Goal: Transaction & Acquisition: Download file/media

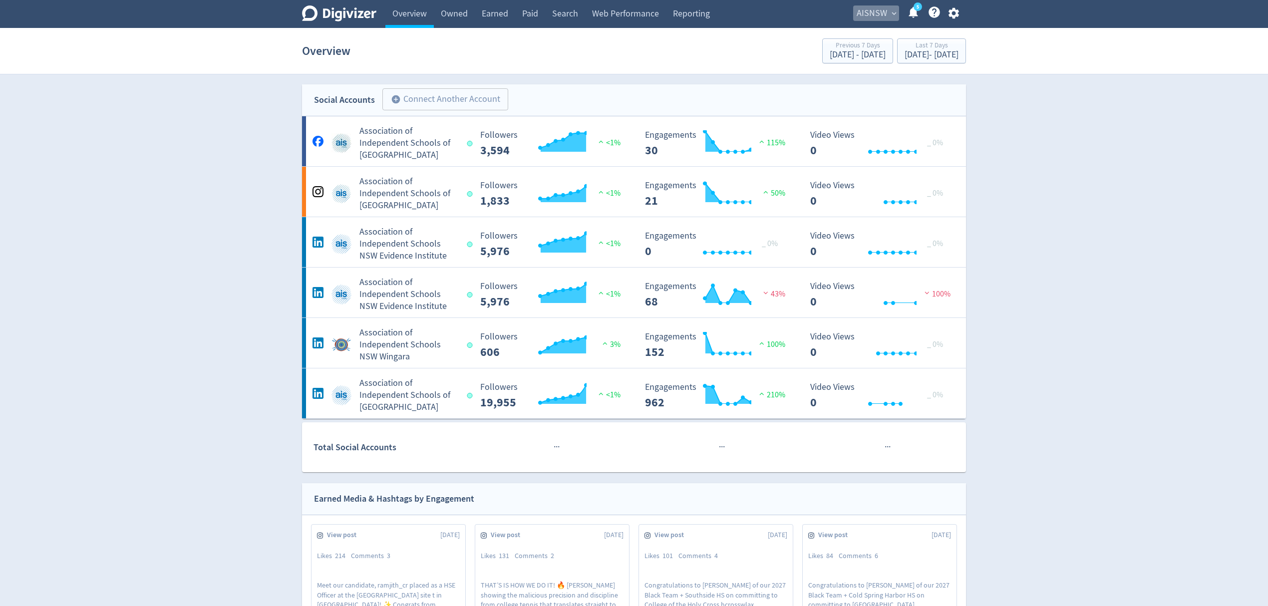
click at [883, 12] on span "AISNSW" at bounding box center [871, 13] width 30 height 16
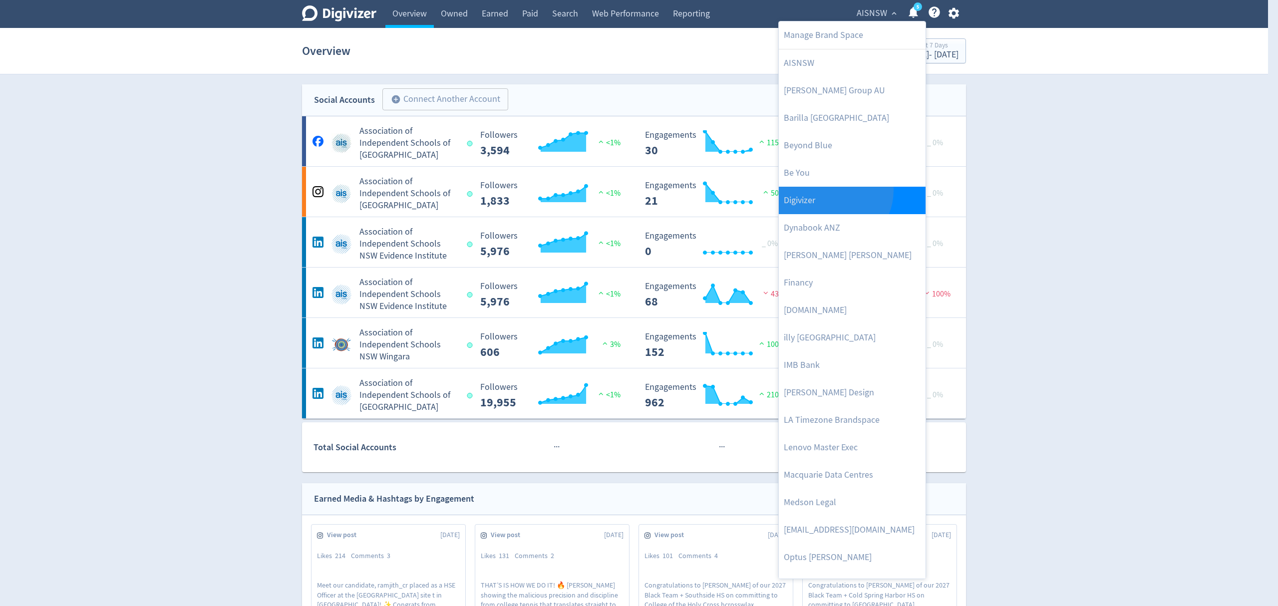
click at [829, 191] on link "Digivizer" at bounding box center [852, 200] width 147 height 27
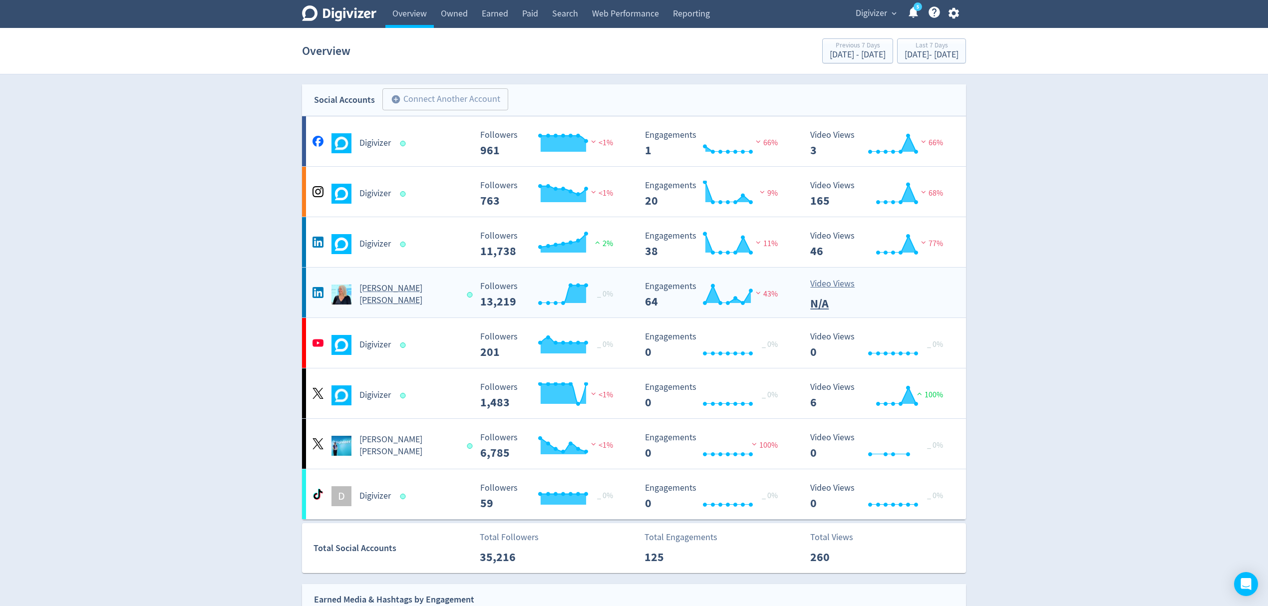
click at [454, 286] on div "[PERSON_NAME] [PERSON_NAME]" at bounding box center [390, 294] width 161 height 24
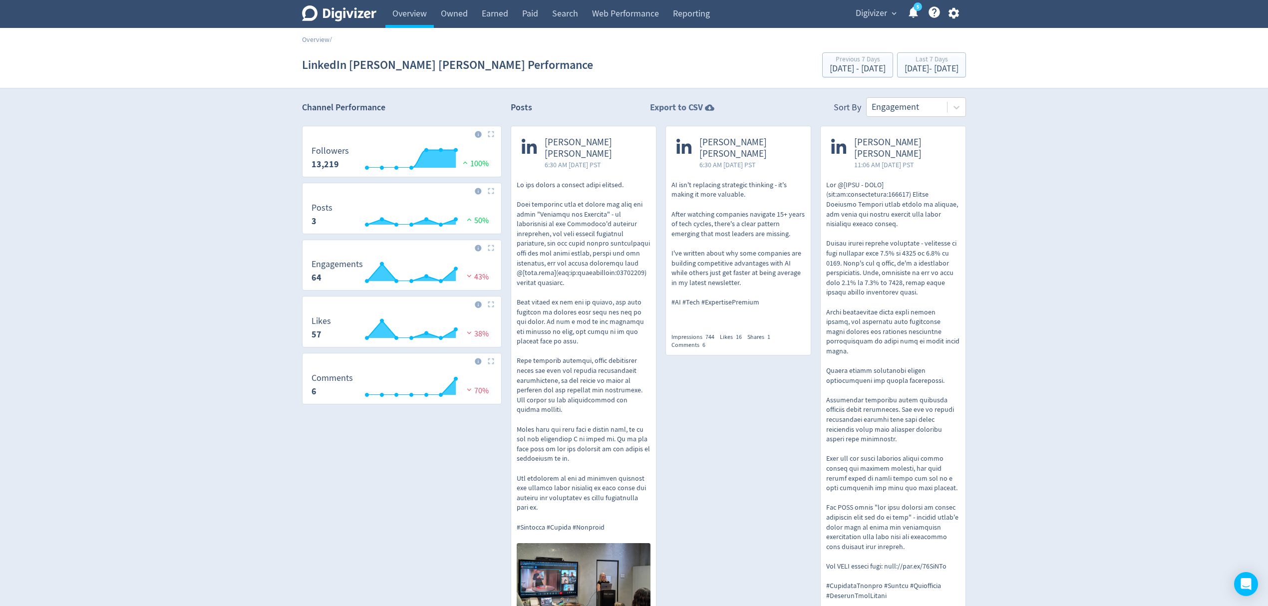
click at [680, 104] on strong "Export to CSV" at bounding box center [676, 107] width 53 height 12
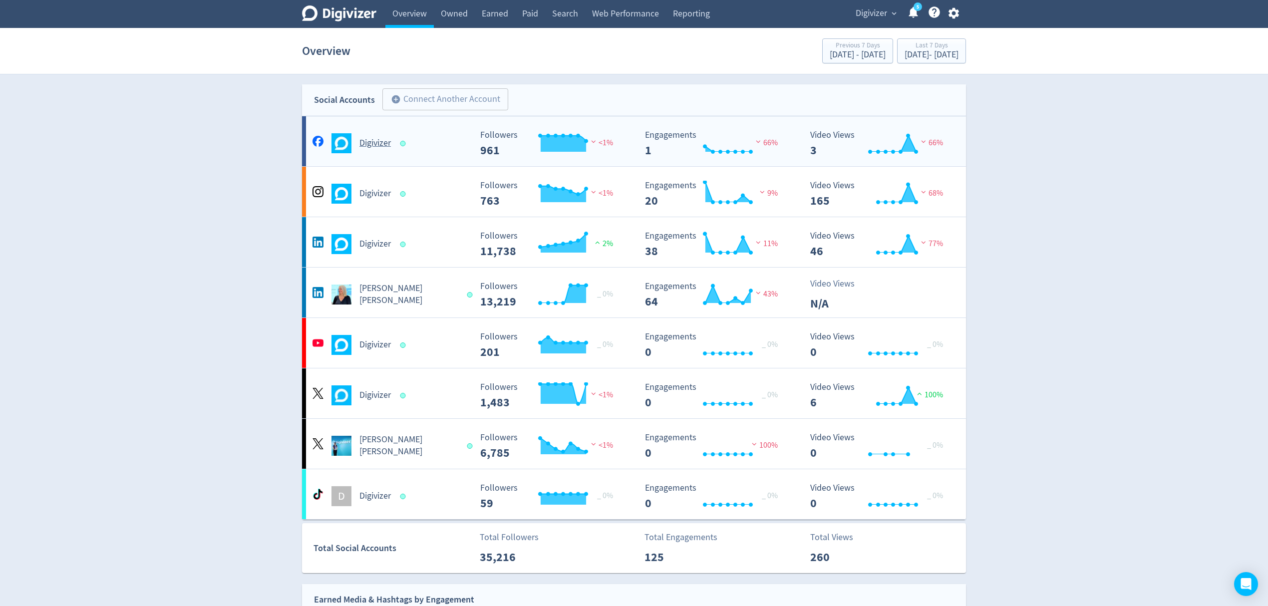
click at [426, 152] on div "Digivizer" at bounding box center [390, 143] width 161 height 20
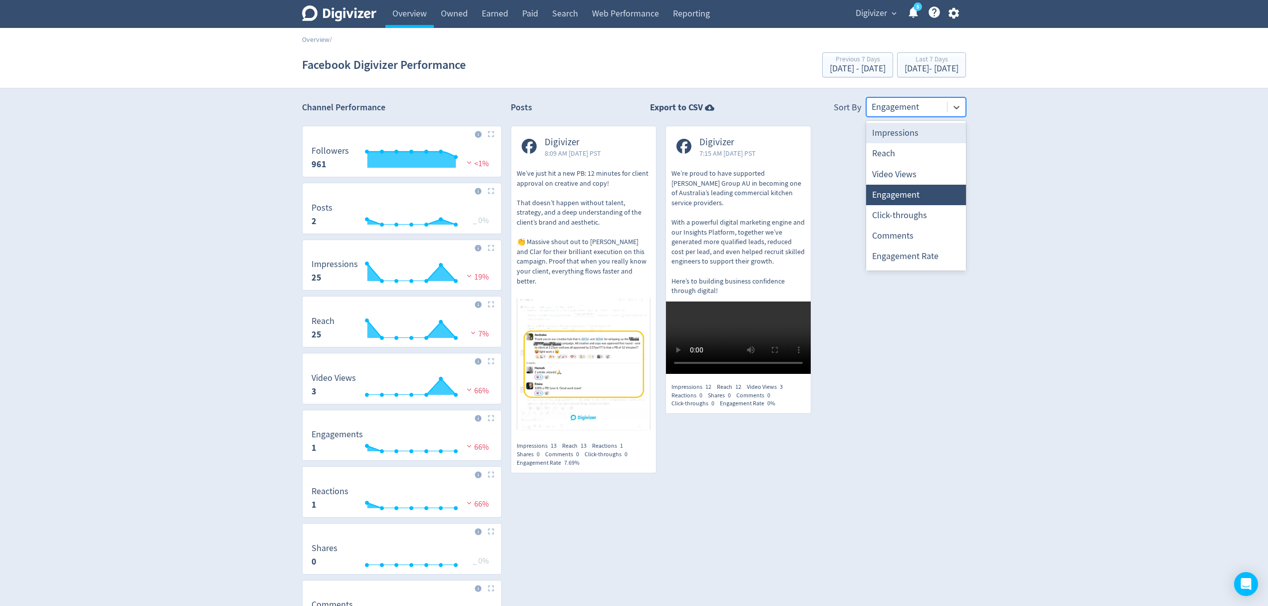
click at [918, 108] on div at bounding box center [906, 107] width 70 height 14
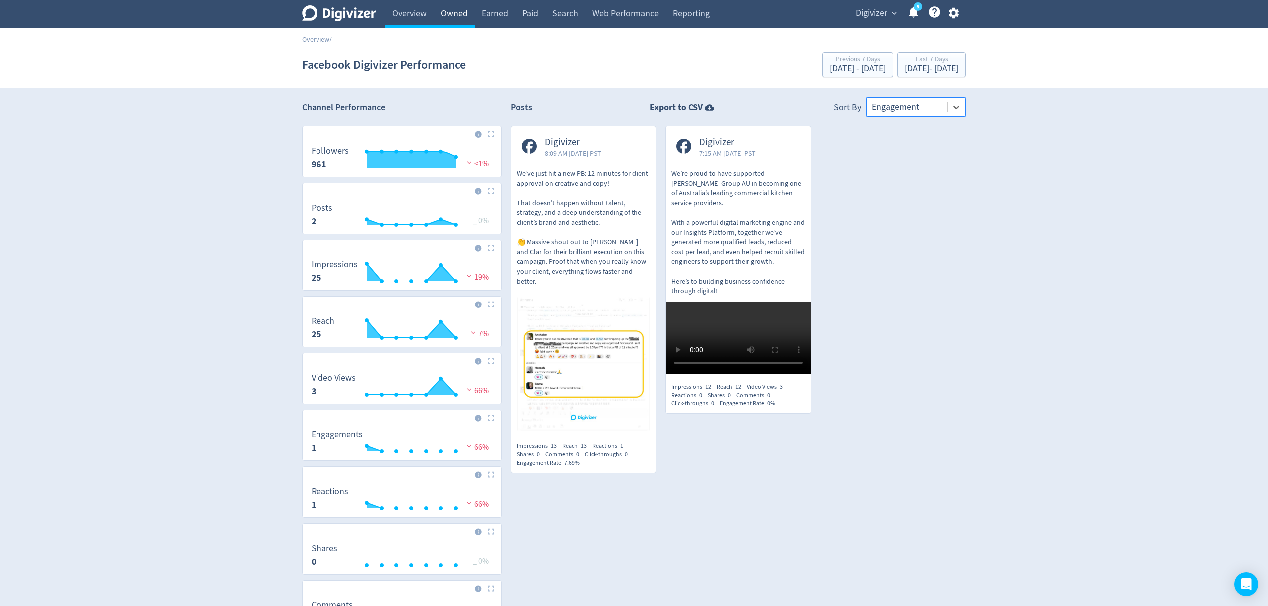
click at [463, 16] on link "Owned" at bounding box center [454, 14] width 41 height 28
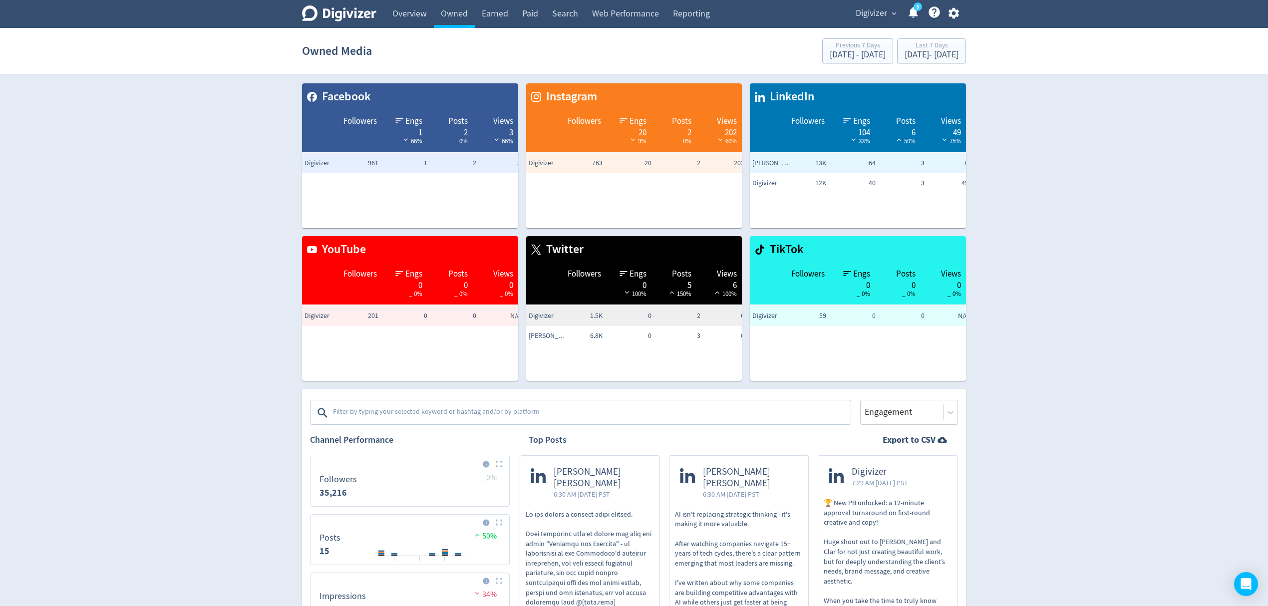
click at [481, 408] on textarea at bounding box center [591, 413] width 518 height 20
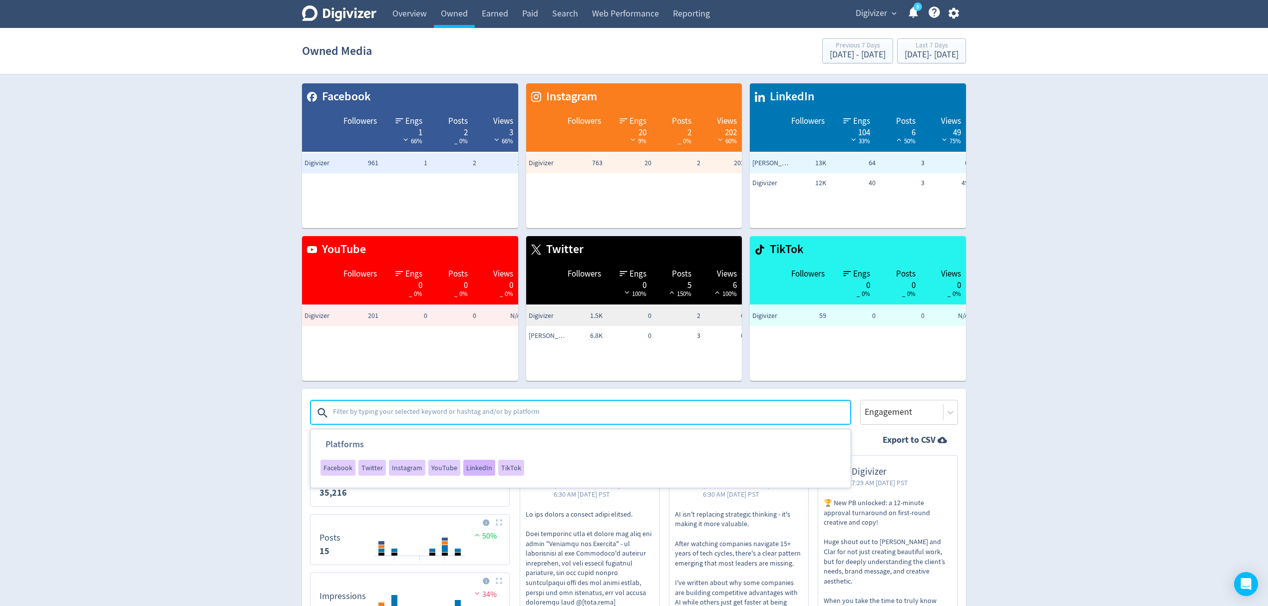
click at [471, 461] on div "LinkedIn" at bounding box center [479, 468] width 32 height 16
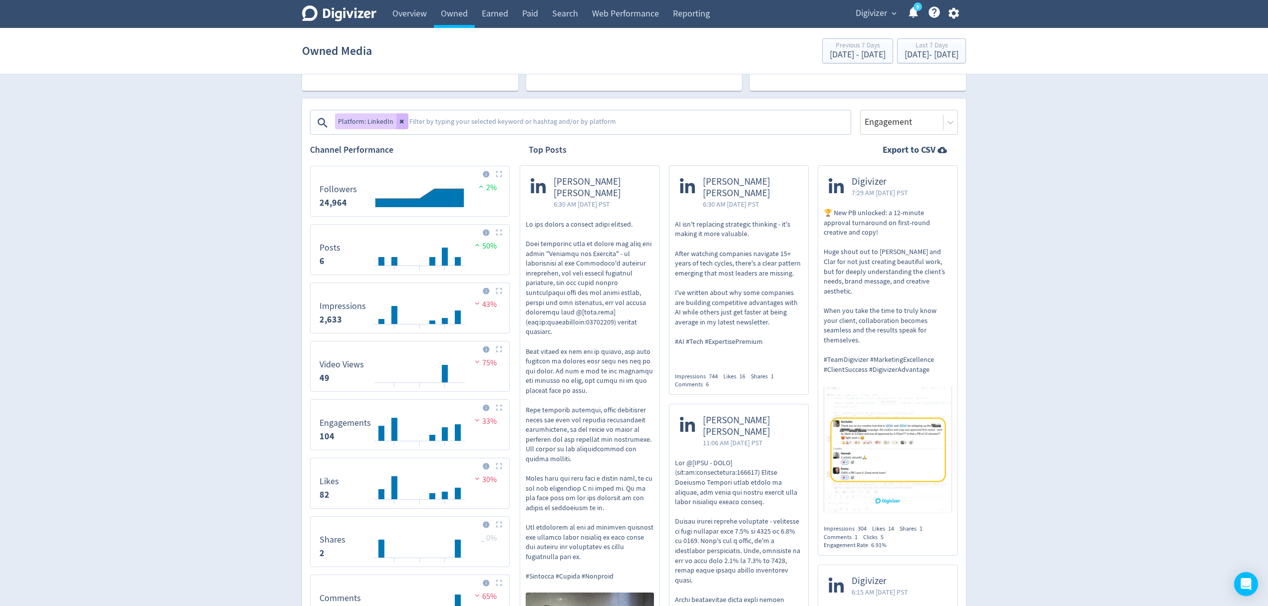
scroll to position [266, 0]
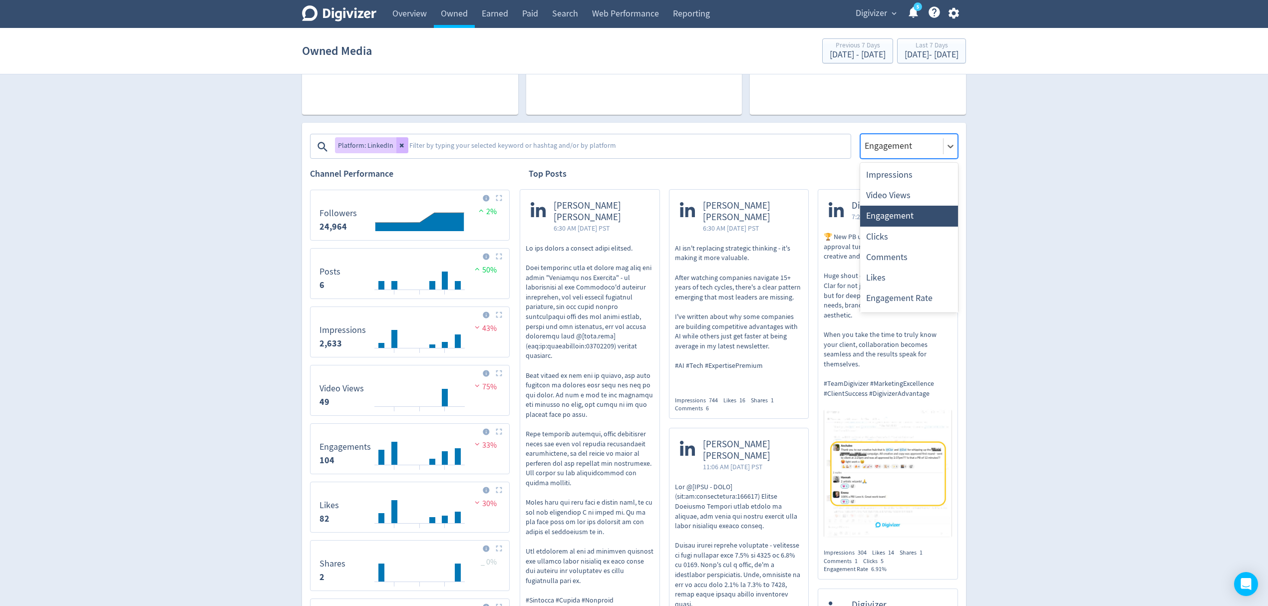
click at [901, 148] on div at bounding box center [901, 146] width 76 height 14
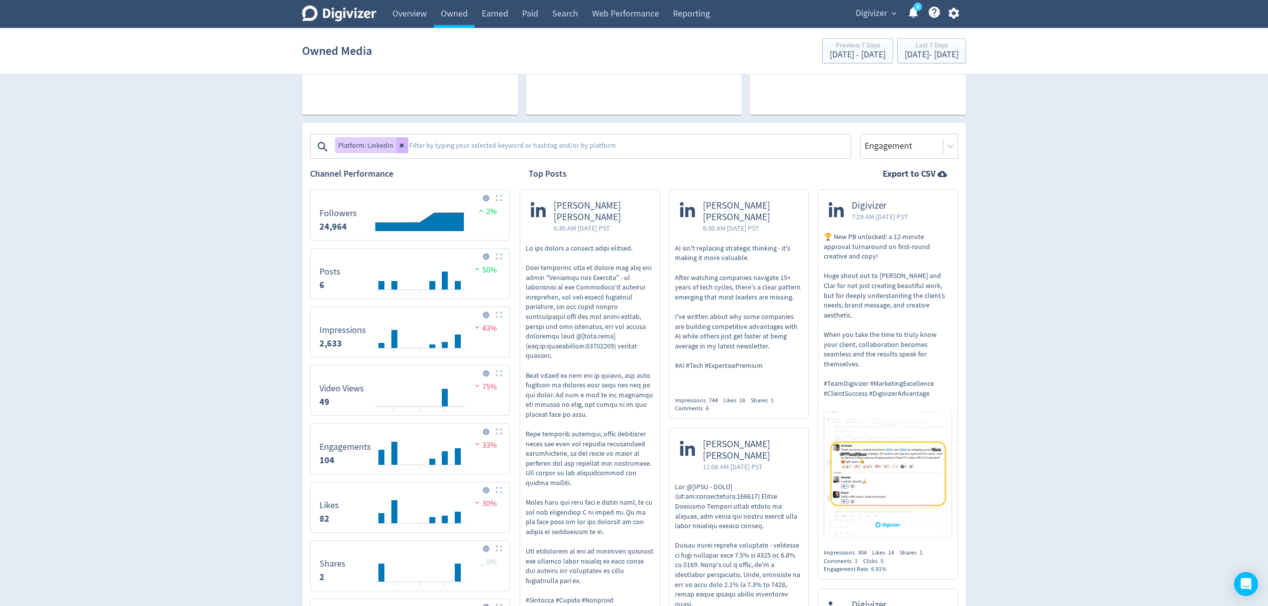
click at [1067, 263] on div "Digivizer Logo [PERSON_NAME] Logo Overview Owned Earned Paid Search Web Perform…" at bounding box center [634, 505] width 1268 height 1542
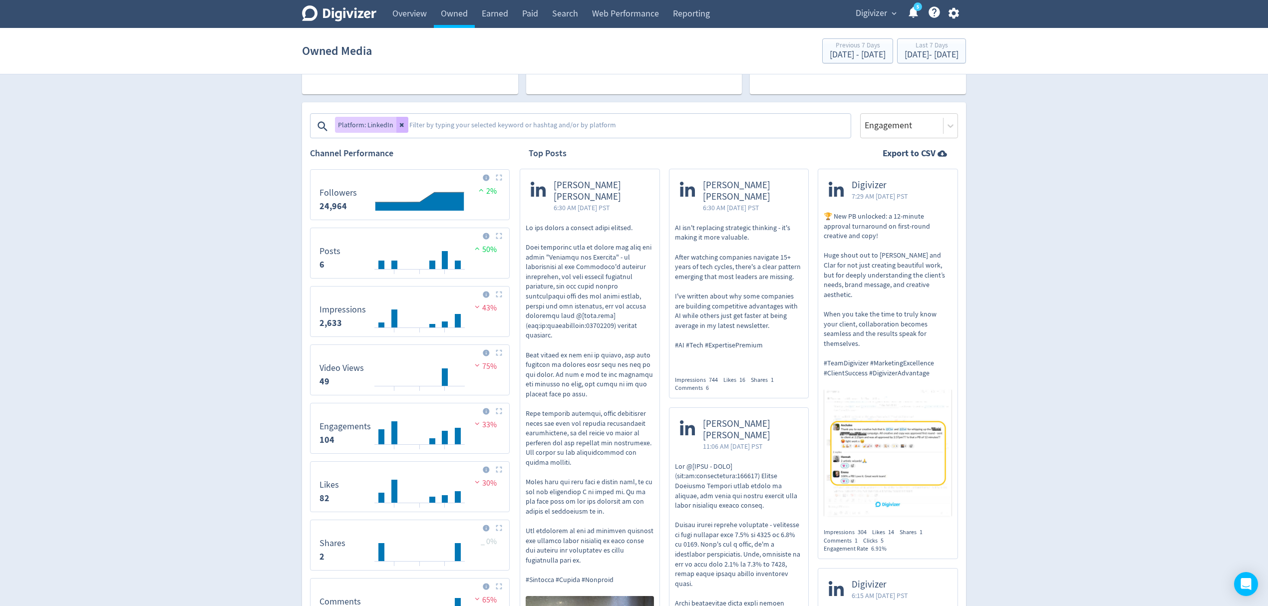
scroll to position [200, 0]
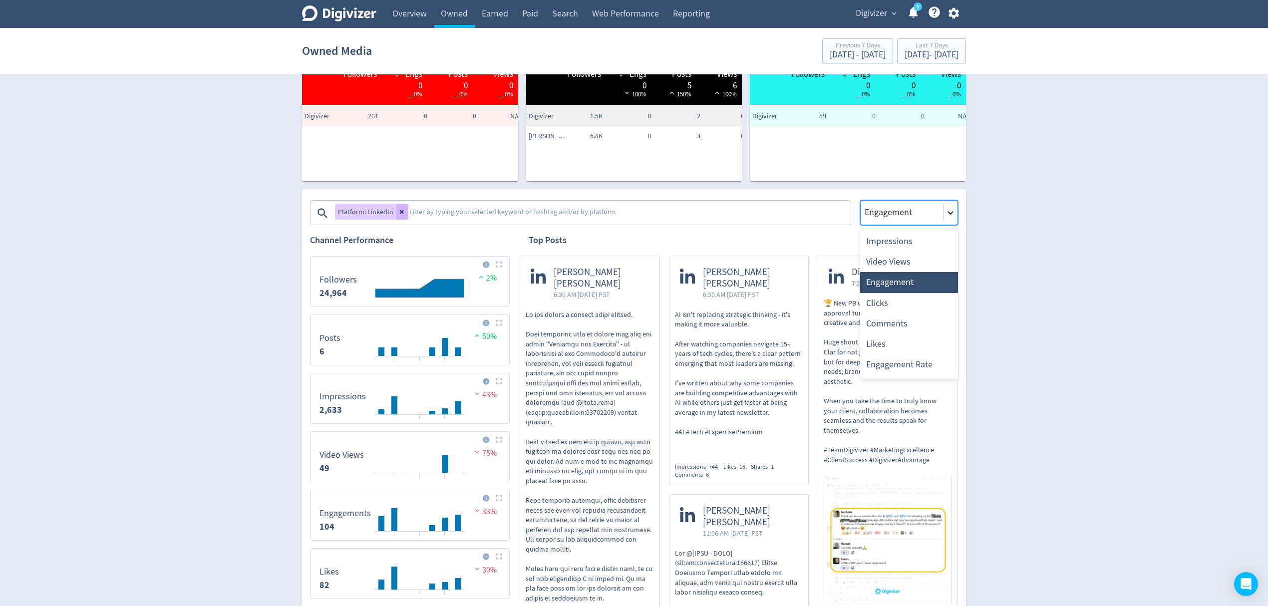
click at [951, 220] on div at bounding box center [950, 213] width 14 height 14
click at [1035, 250] on div "Digivizer Logo [PERSON_NAME] Logo Overview Owned Earned Paid Search Web Perform…" at bounding box center [634, 571] width 1268 height 1542
